Goal: Check status: Check status

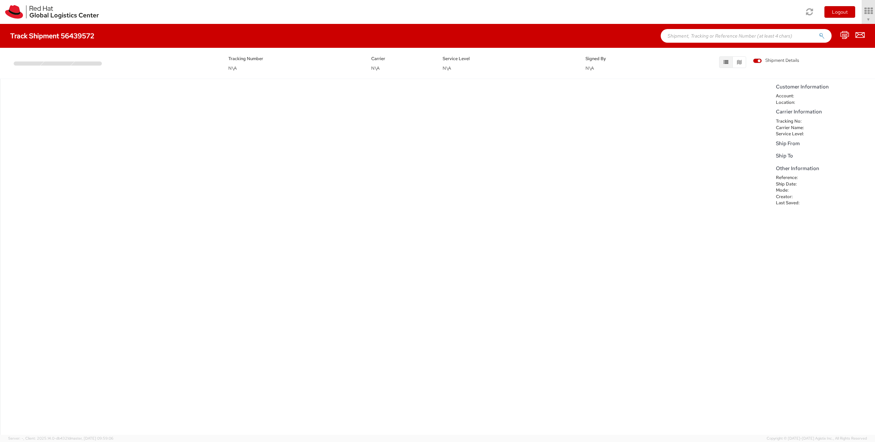
click at [675, 168] on div at bounding box center [437, 221] width 875 height 442
